Goal: Navigation & Orientation: Find specific page/section

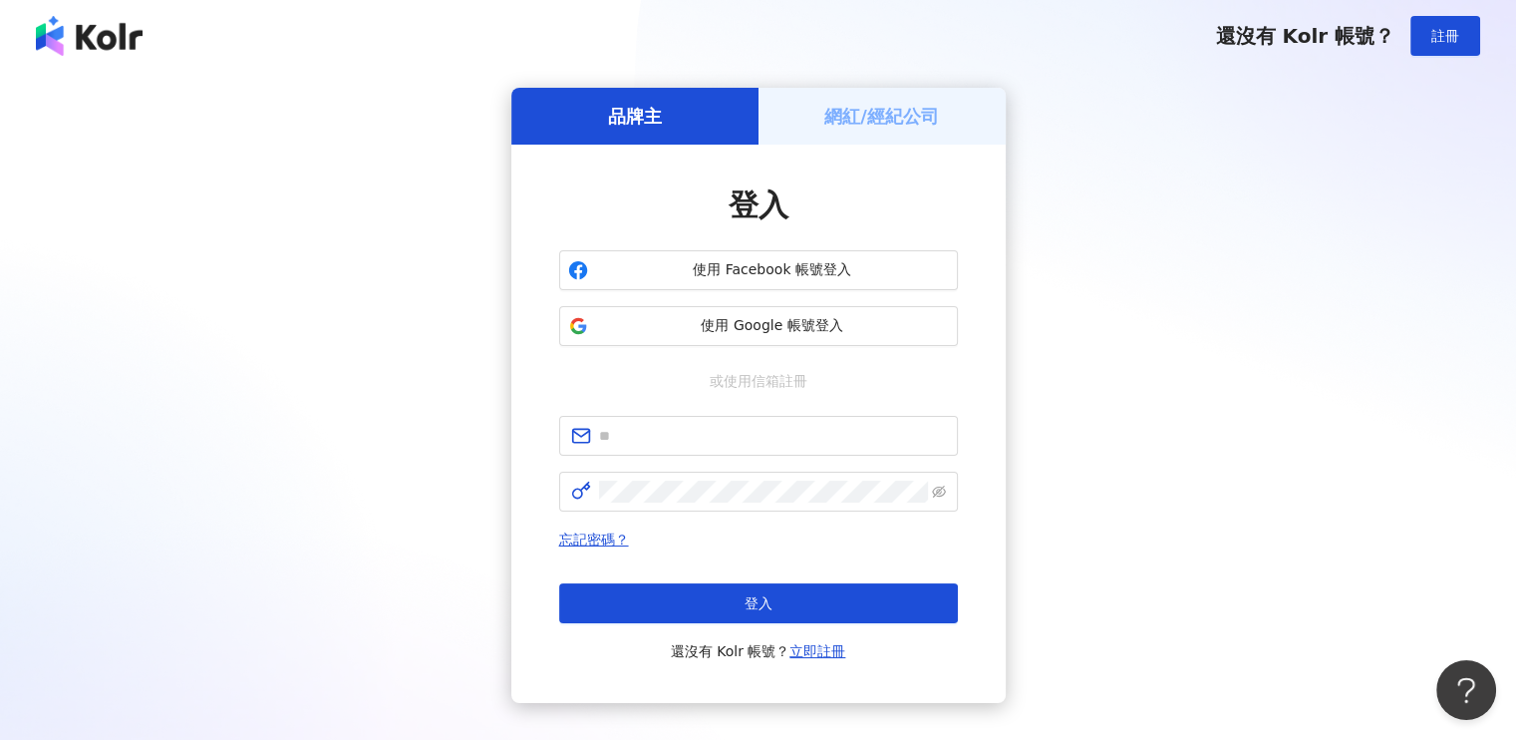
click at [896, 131] on div "網紅/經紀公司" at bounding box center [881, 116] width 247 height 57
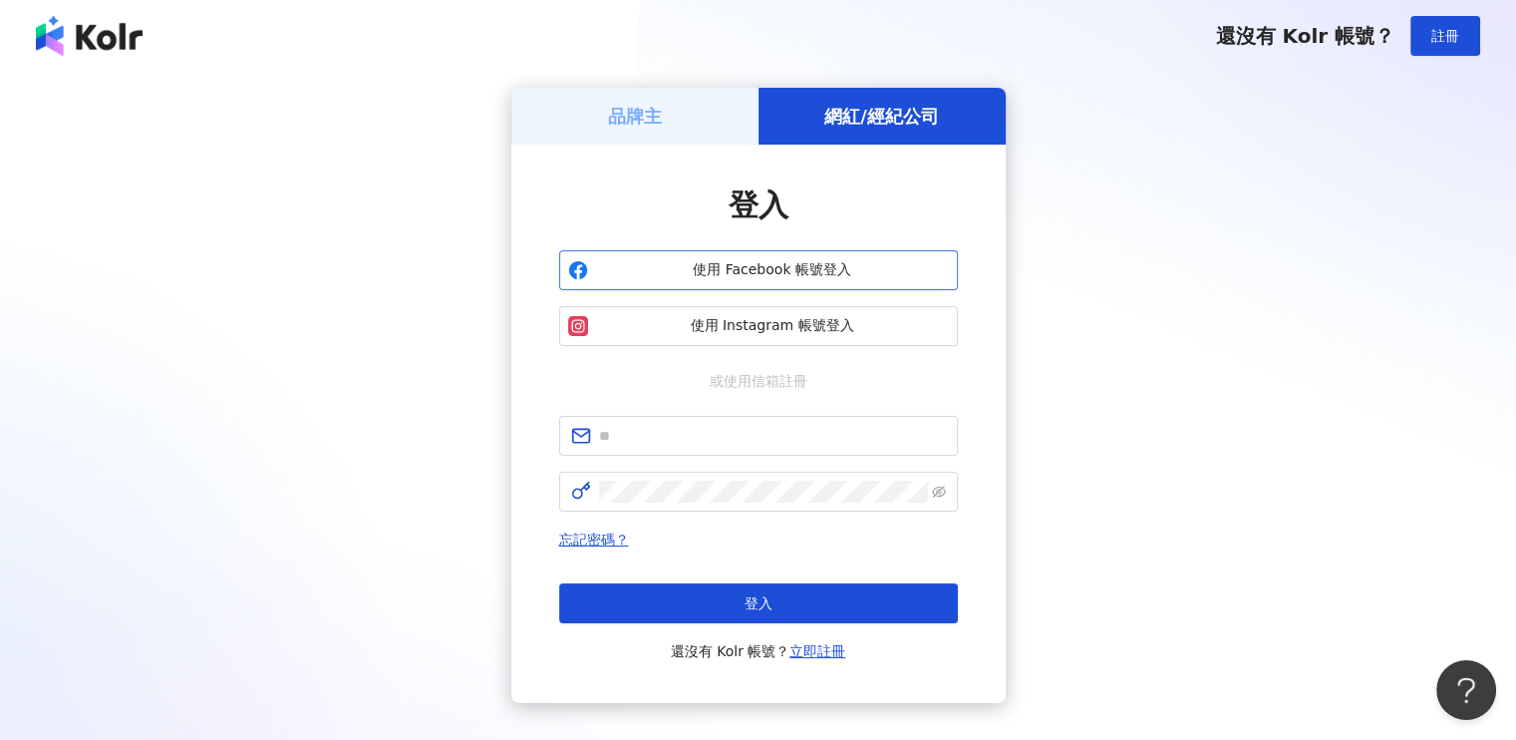
click at [747, 276] on span "使用 Facebook 帳號登入" at bounding box center [772, 270] width 353 height 20
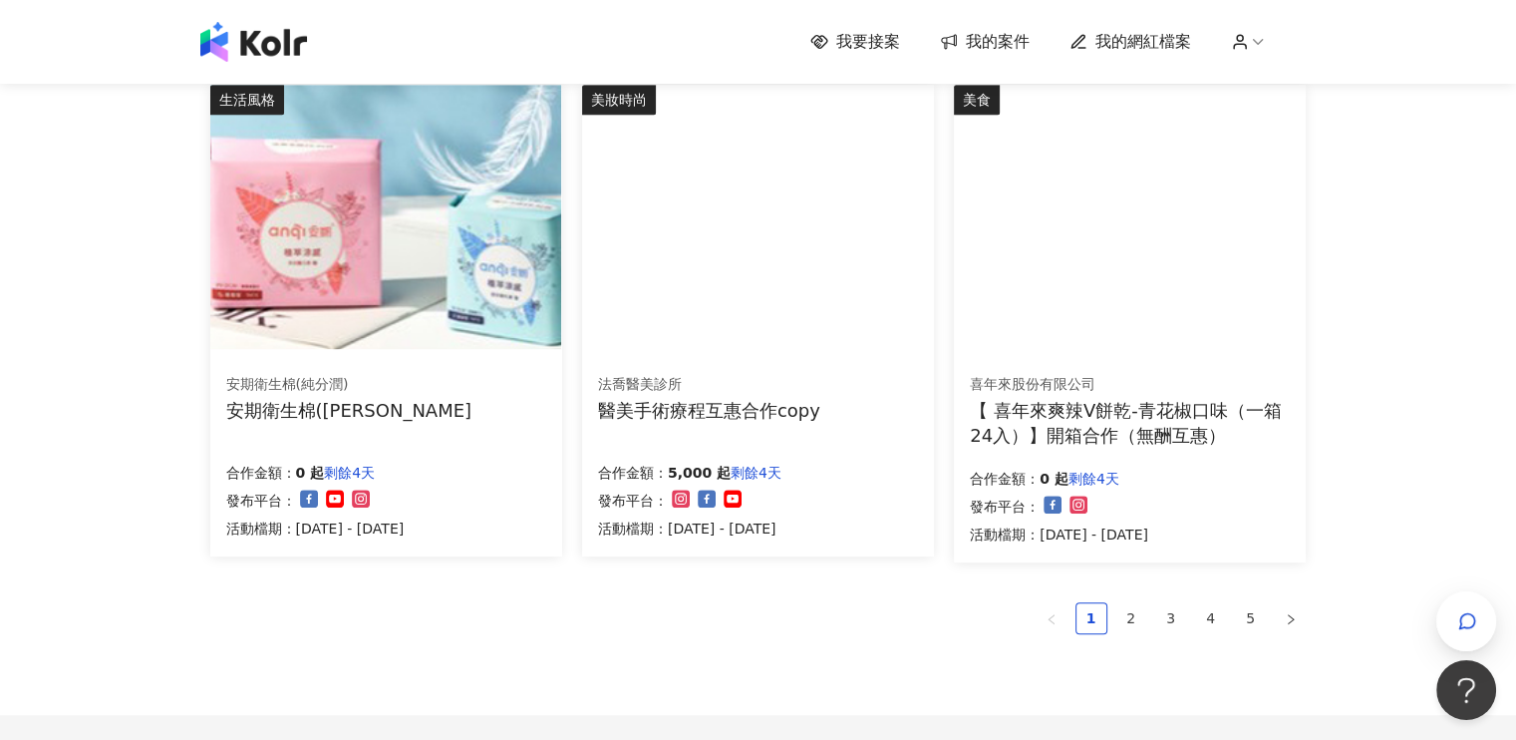
scroll to position [1395, 0]
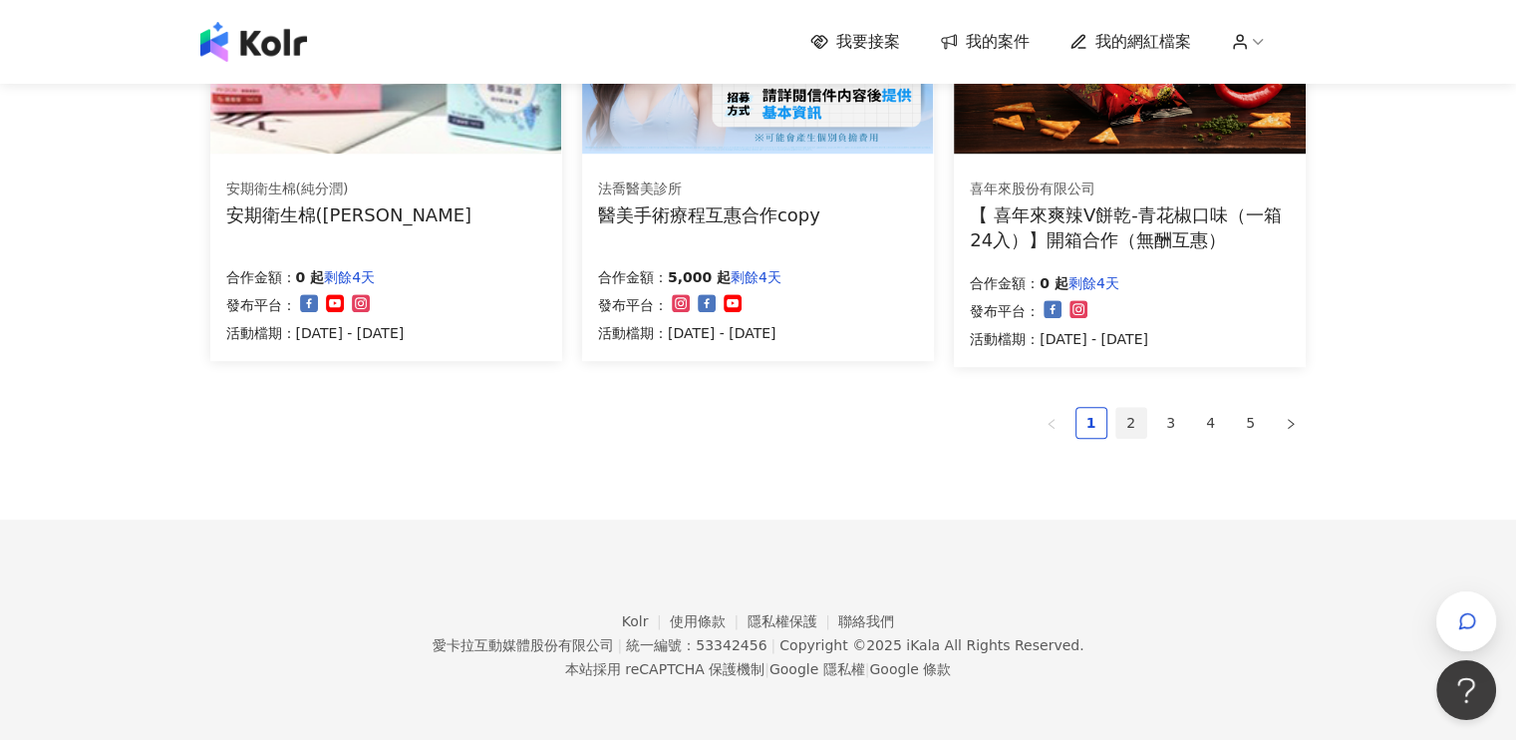
click at [1132, 428] on link "2" at bounding box center [1131, 423] width 30 height 30
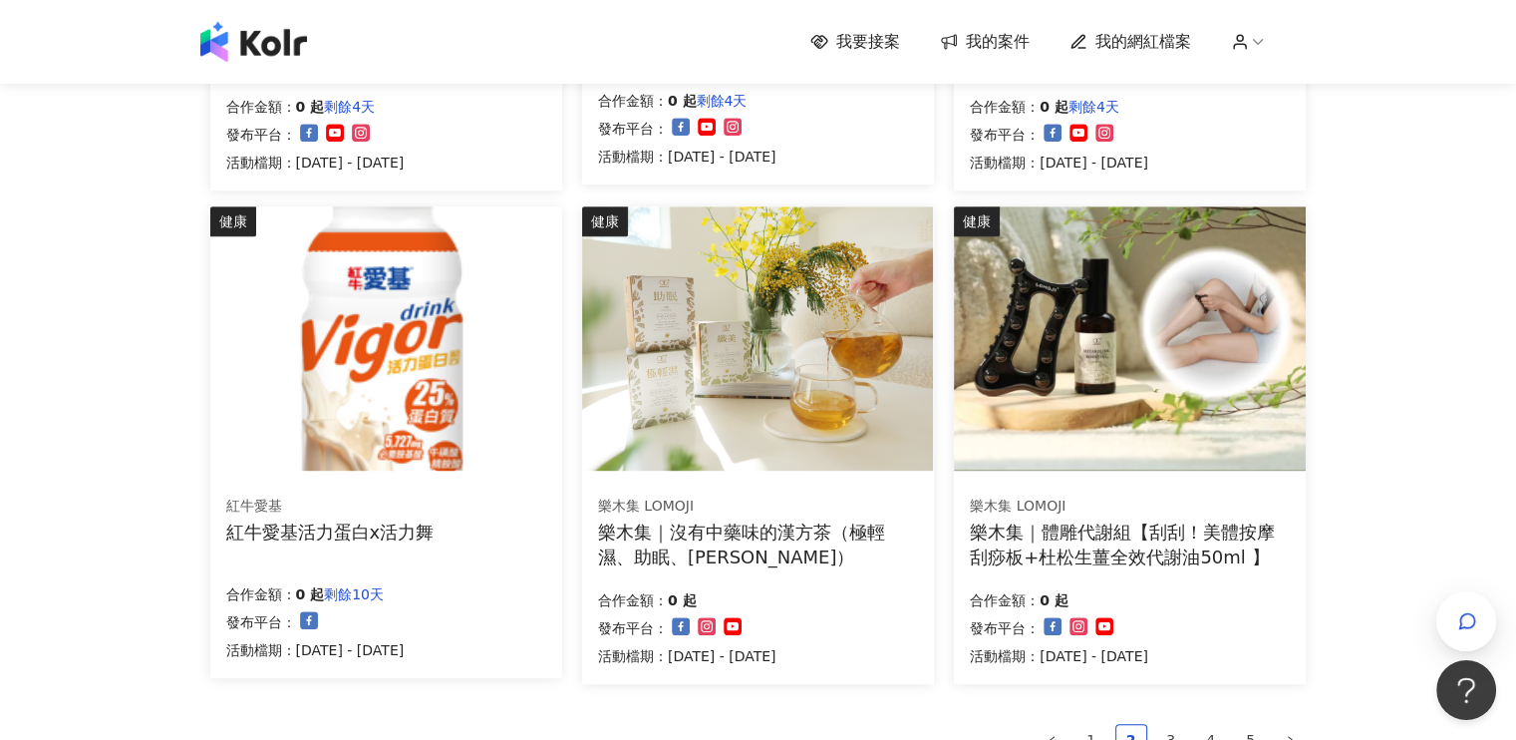
scroll to position [1296, 0]
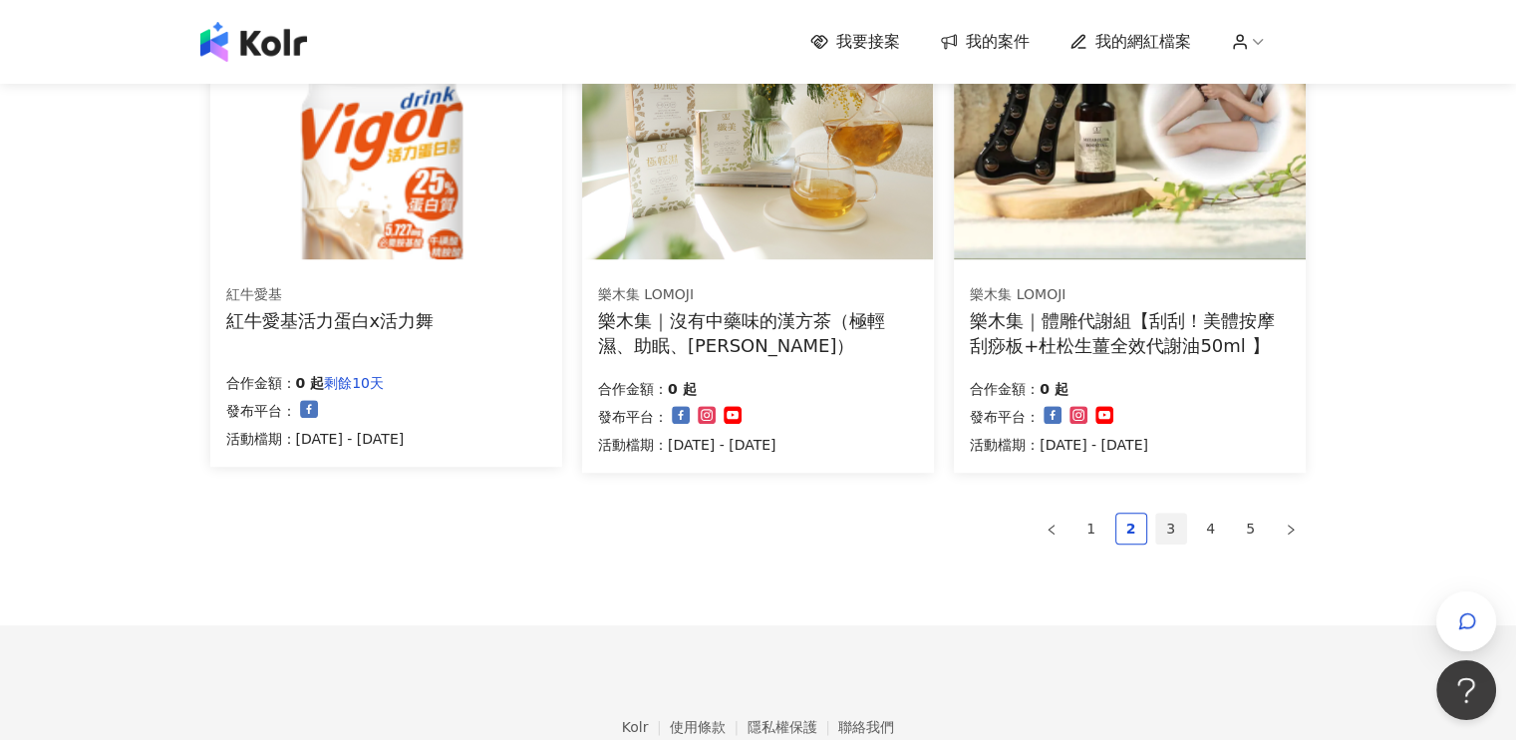
click at [1168, 526] on link "3" at bounding box center [1171, 528] width 30 height 30
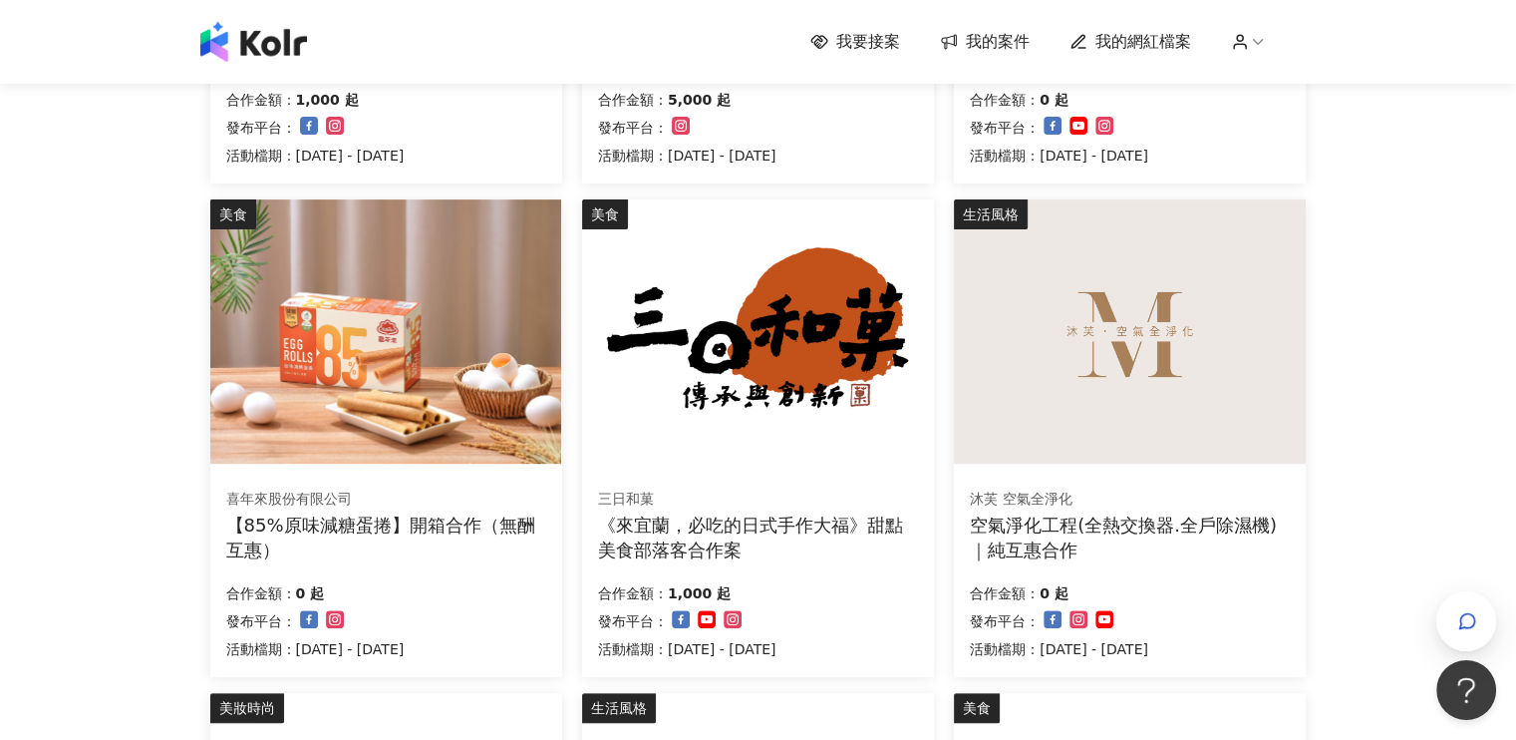
scroll to position [1196, 0]
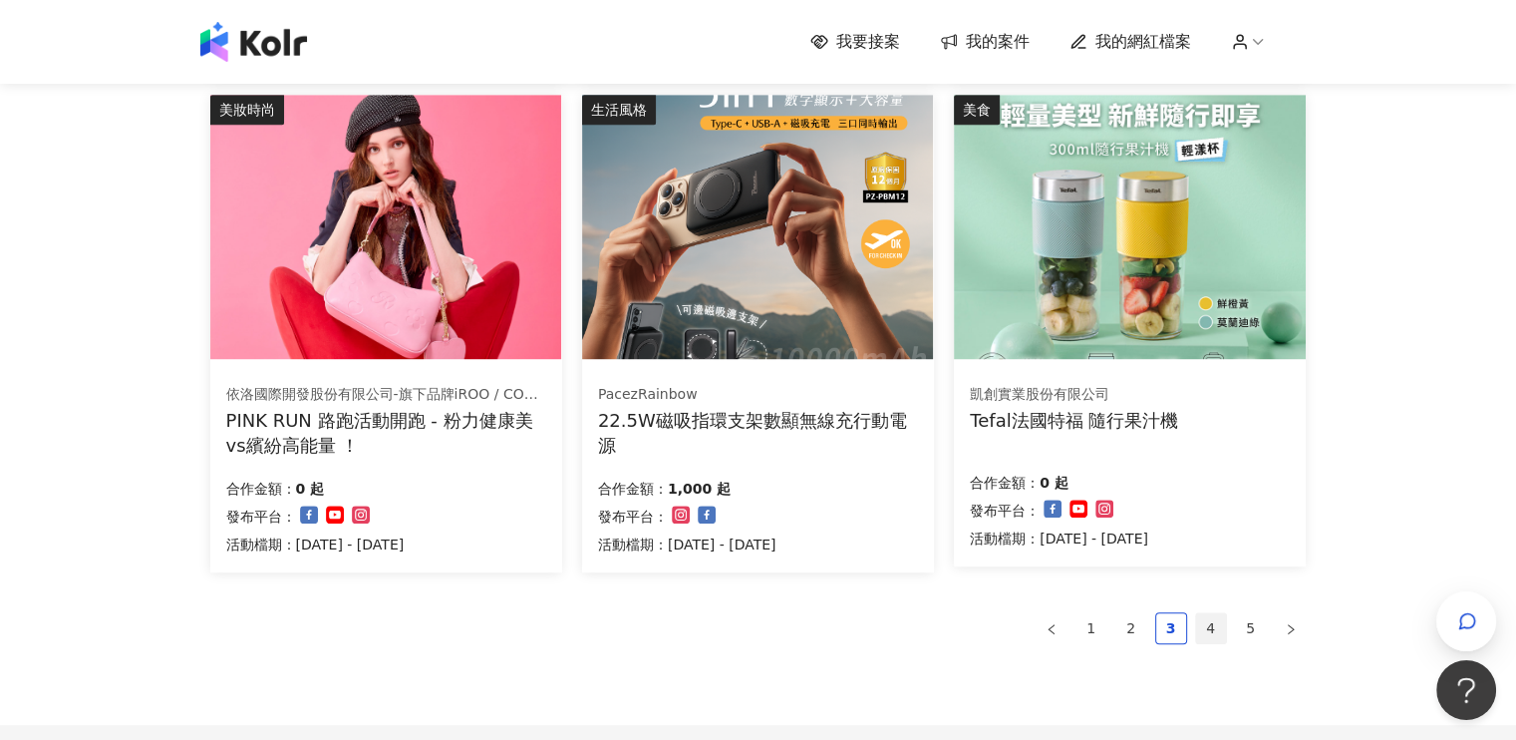
click at [1210, 625] on link "4" at bounding box center [1211, 628] width 30 height 30
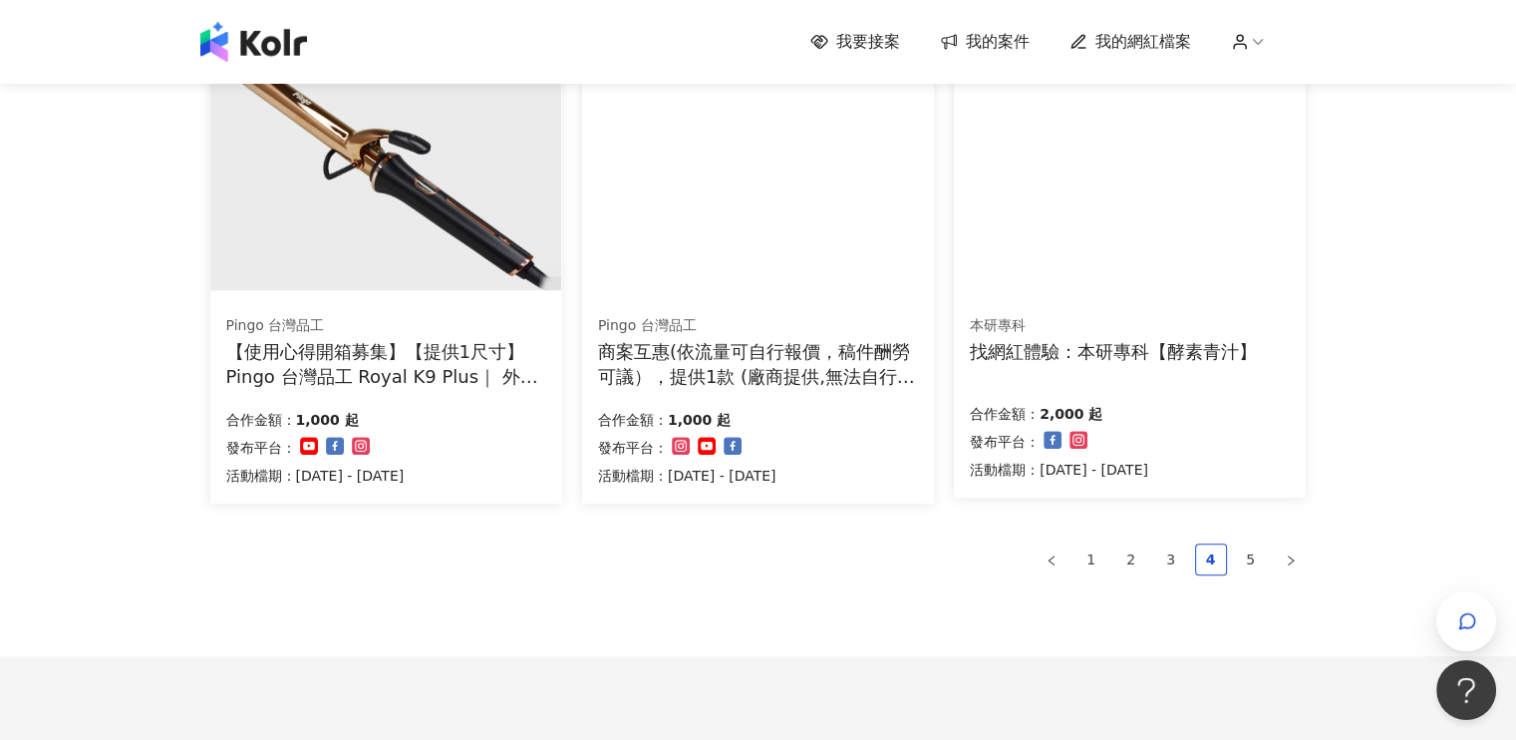
scroll to position [1400, 0]
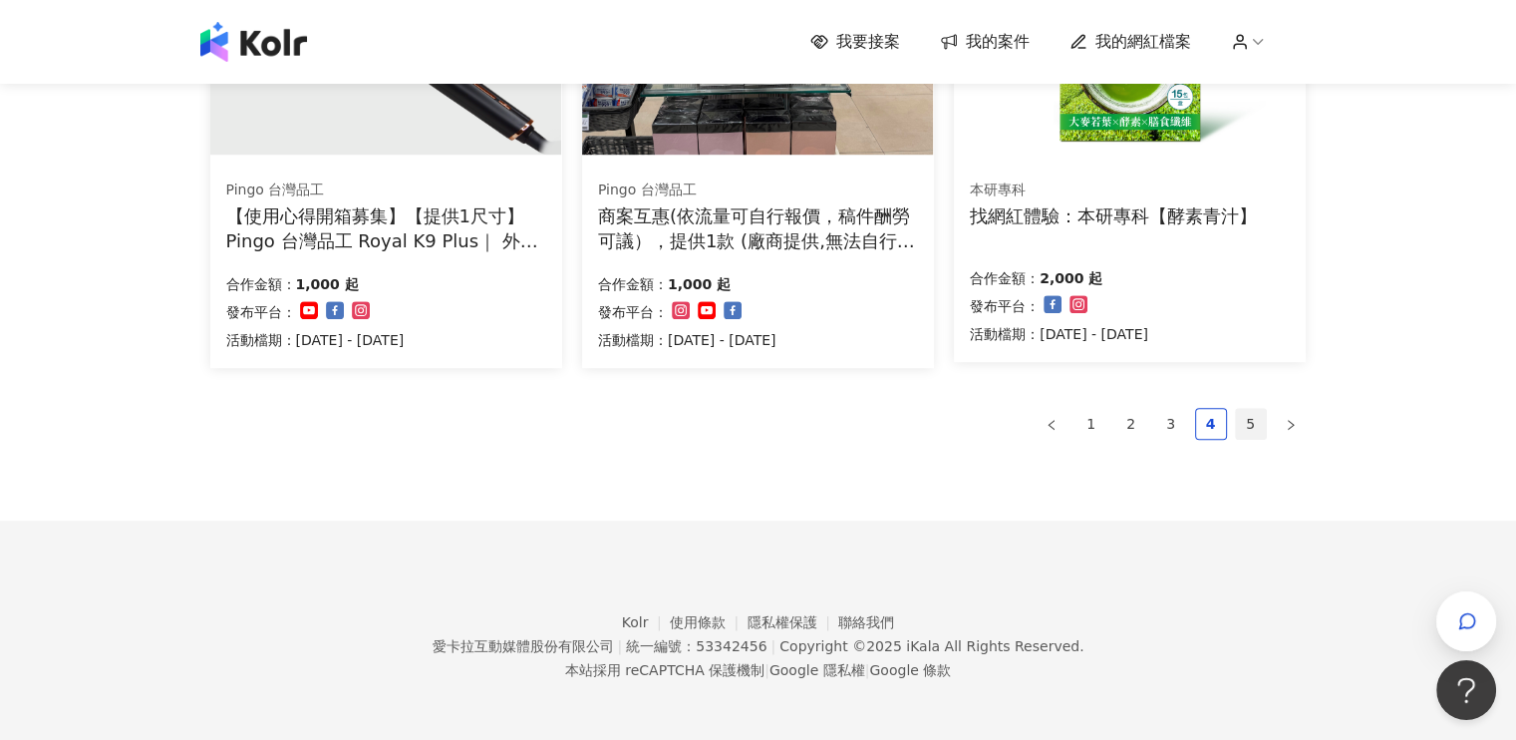
click at [1240, 434] on link "5" at bounding box center [1251, 424] width 30 height 30
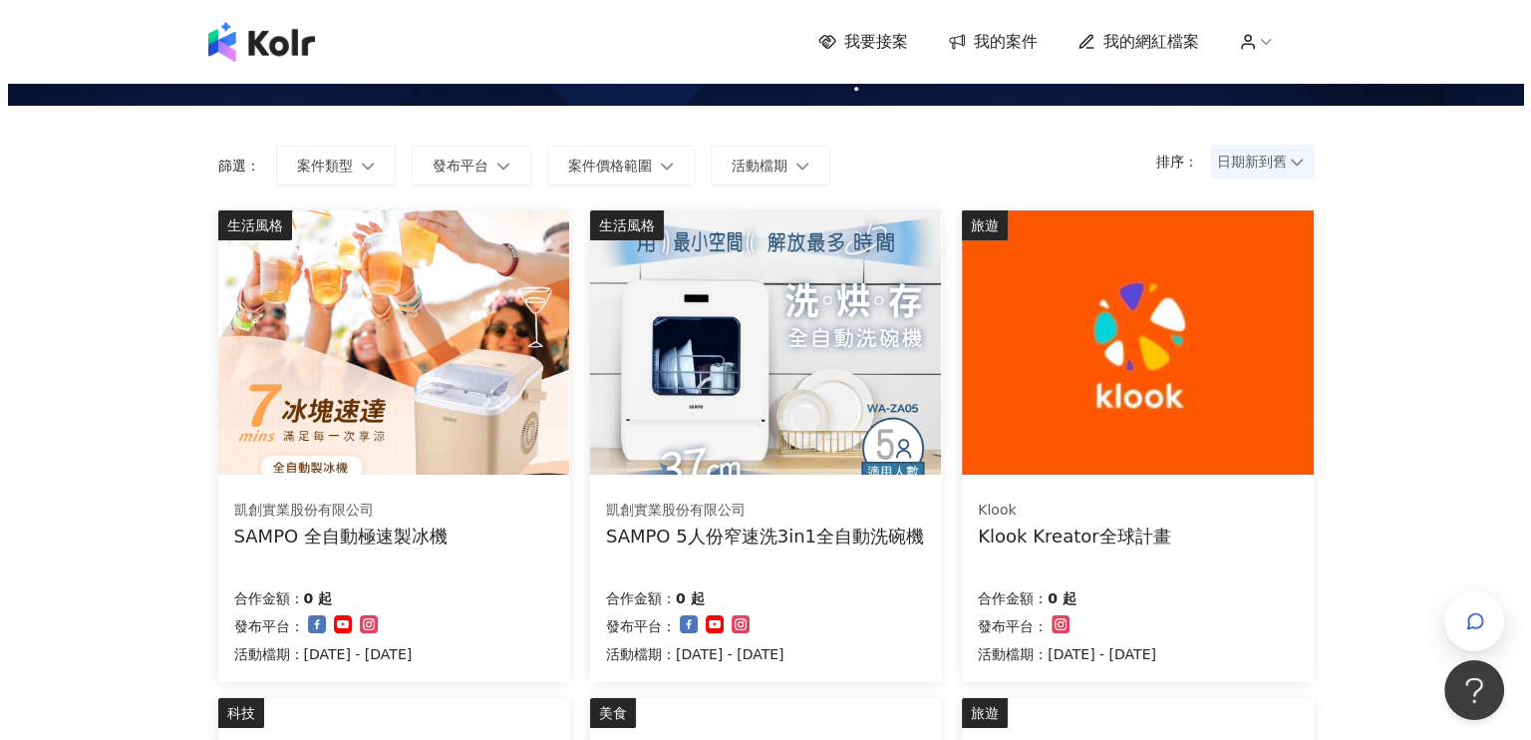
scroll to position [492, 0]
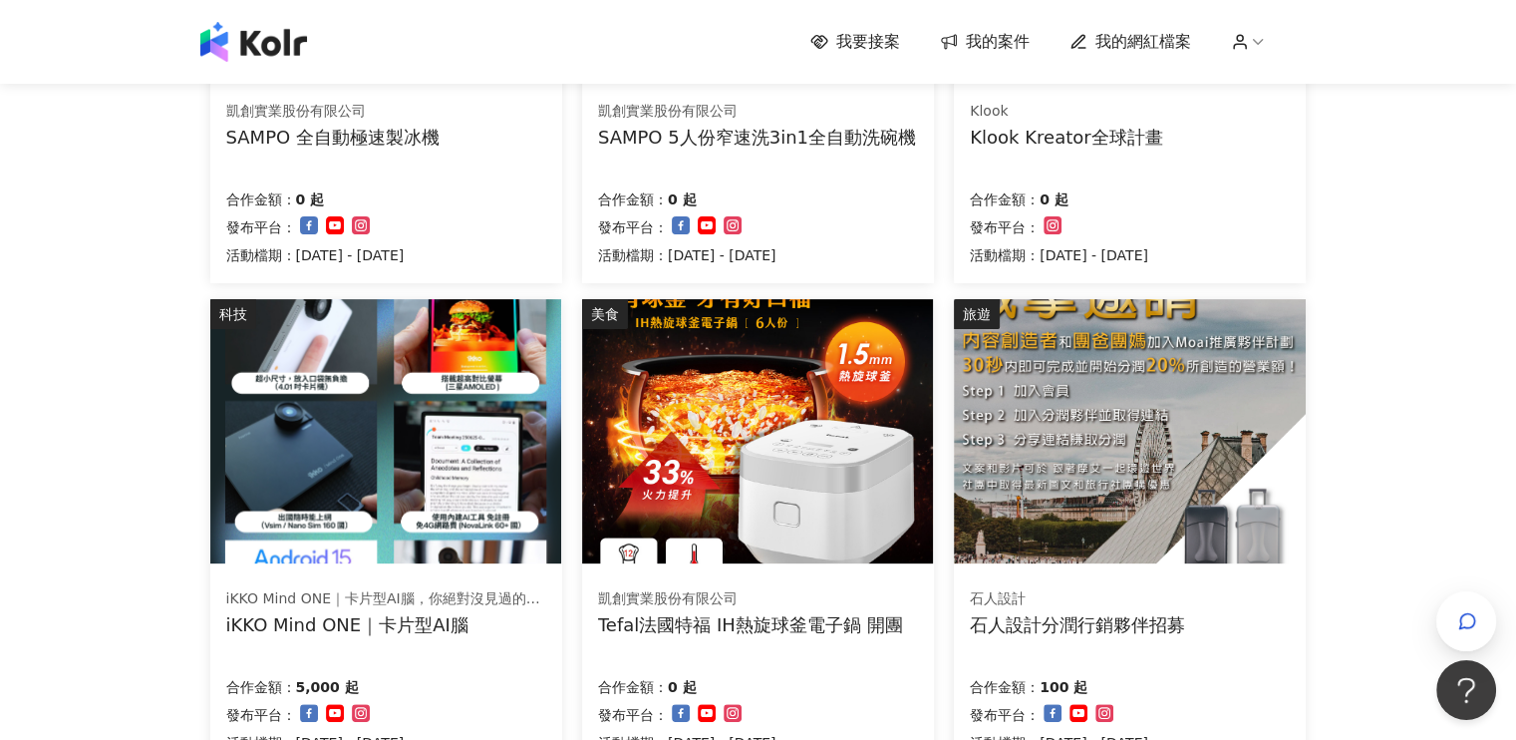
click at [700, 462] on img at bounding box center [757, 431] width 351 height 264
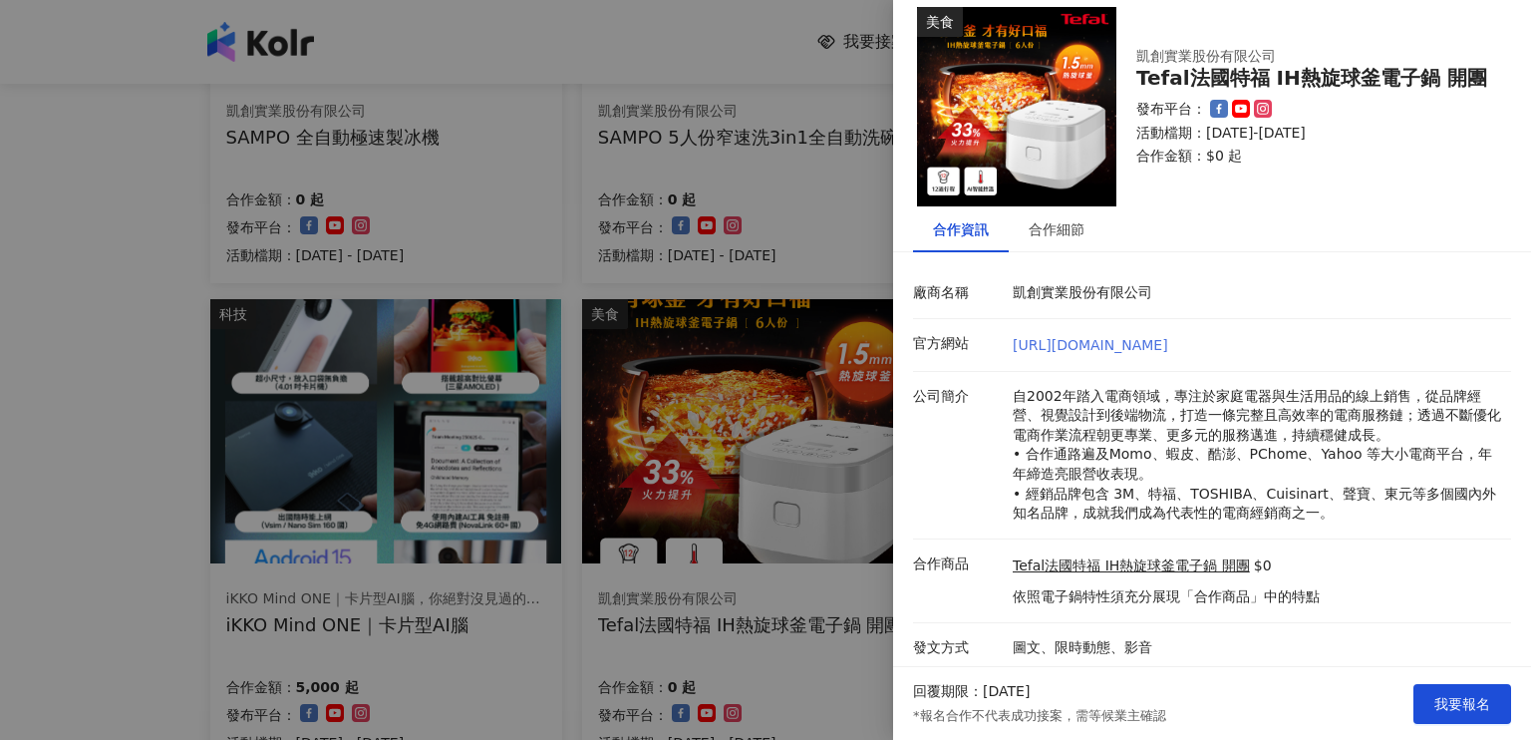
scroll to position [20, 0]
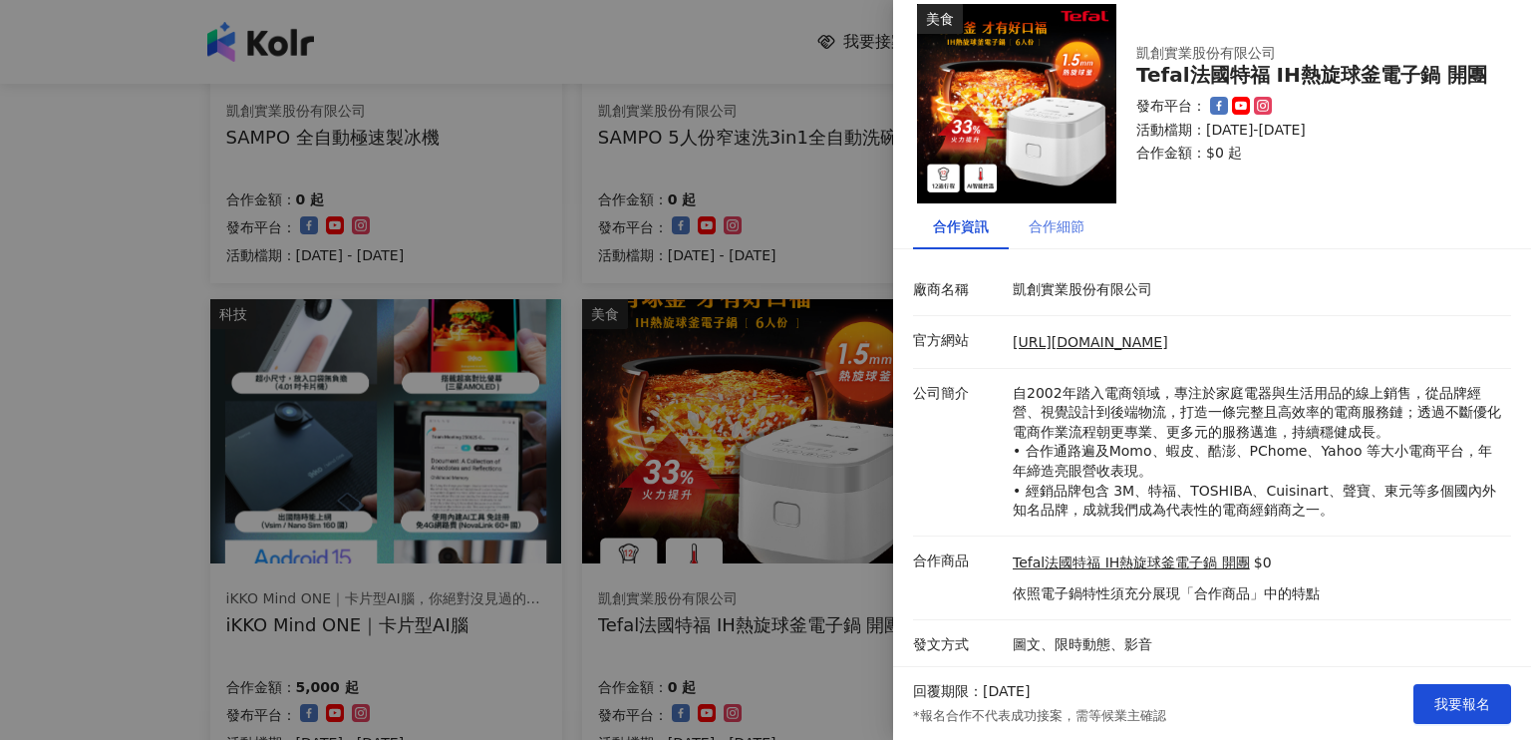
click at [1076, 213] on div "合作細節" at bounding box center [1057, 226] width 96 height 46
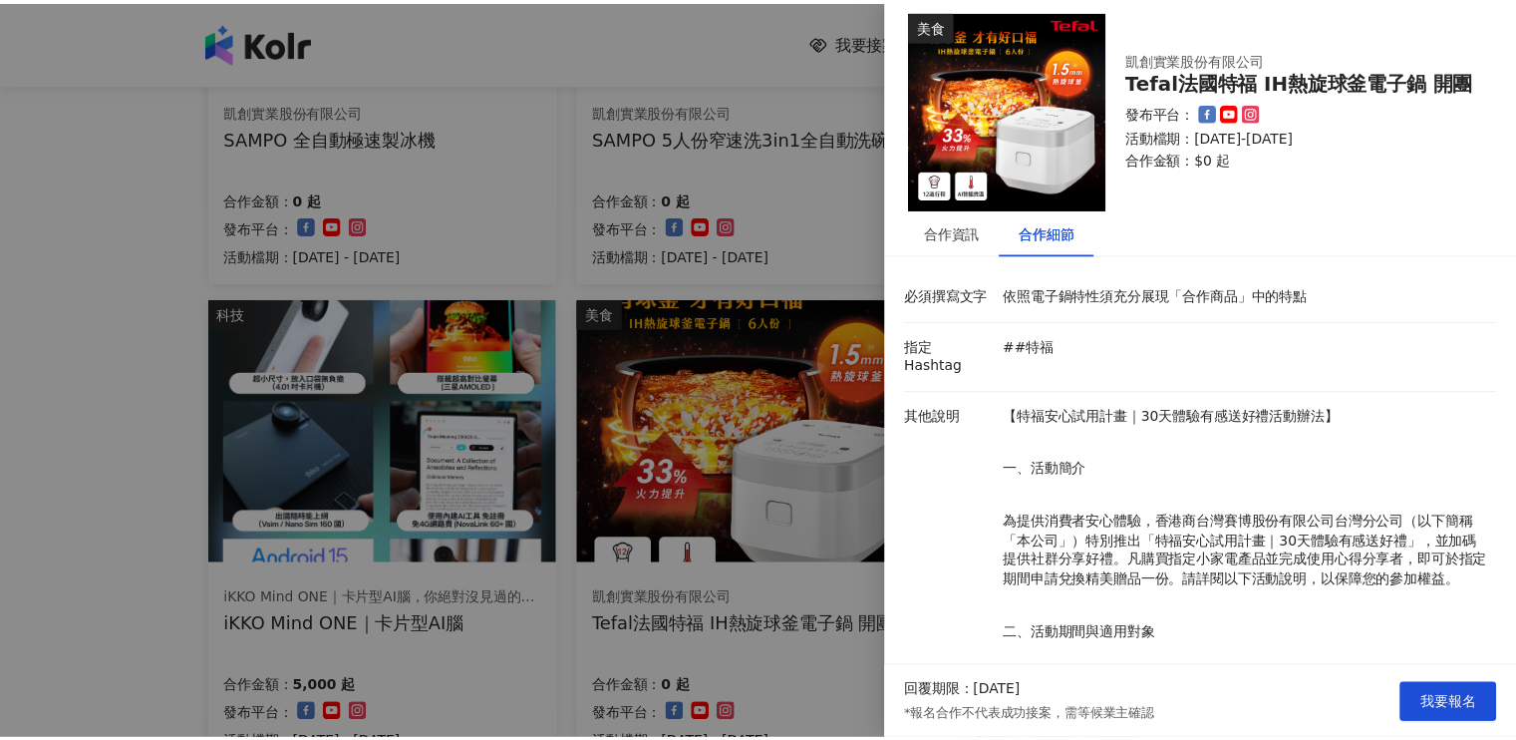
scroll to position [0, 0]
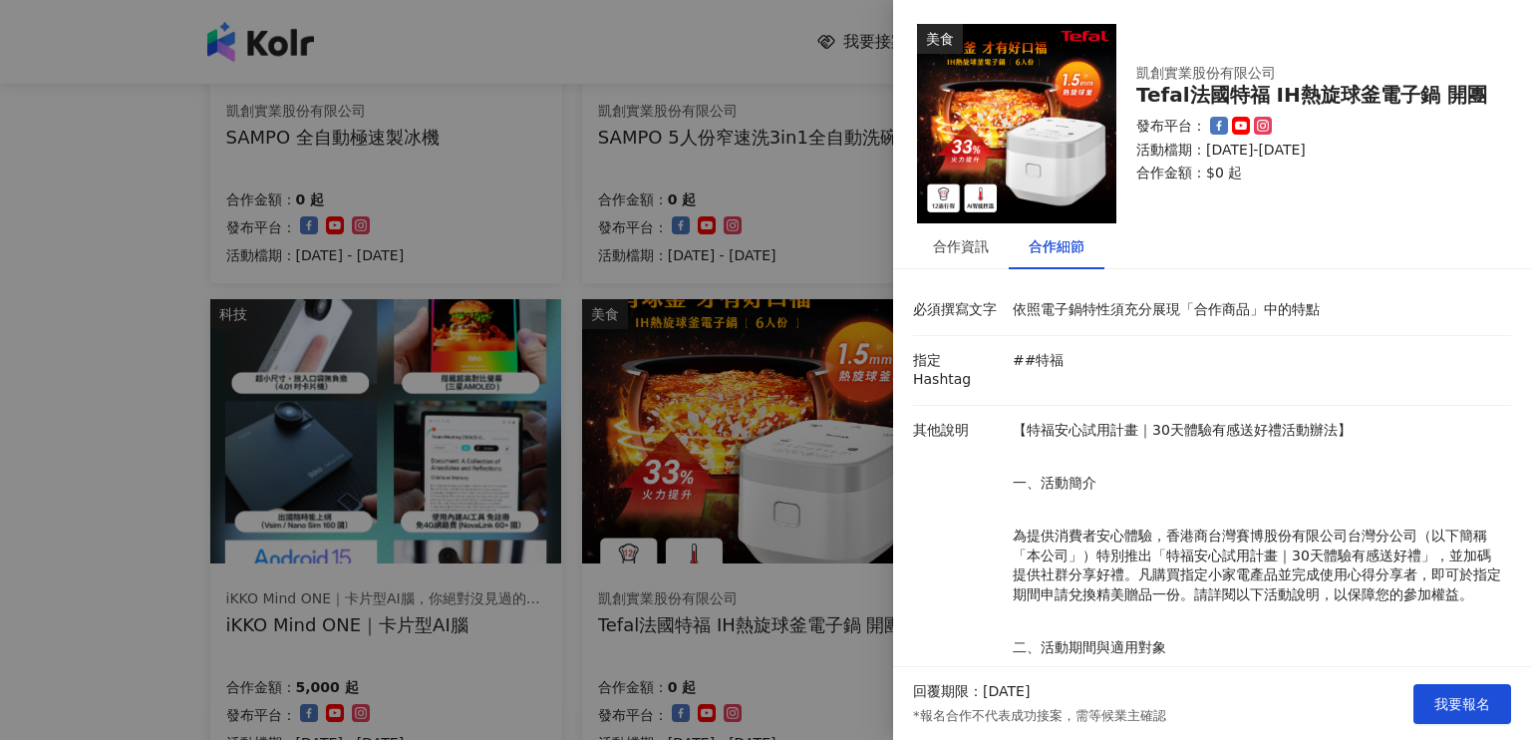
click at [698, 71] on div at bounding box center [765, 370] width 1531 height 740
